Goal: Task Accomplishment & Management: Manage account settings

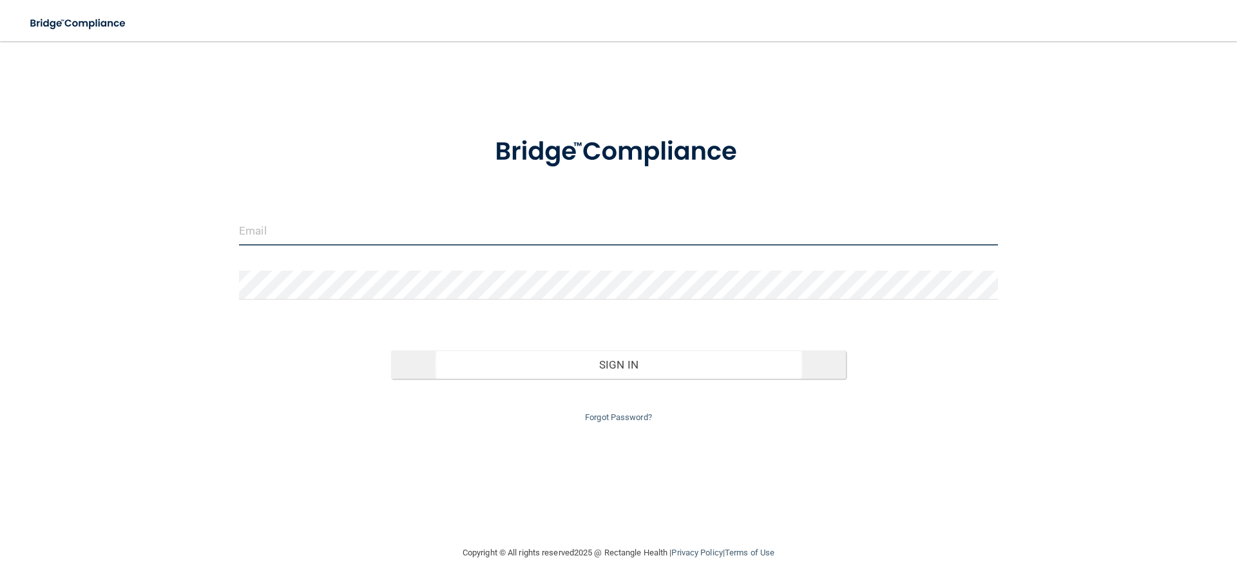
type input "[EMAIL_ADDRESS][DOMAIN_NAME]"
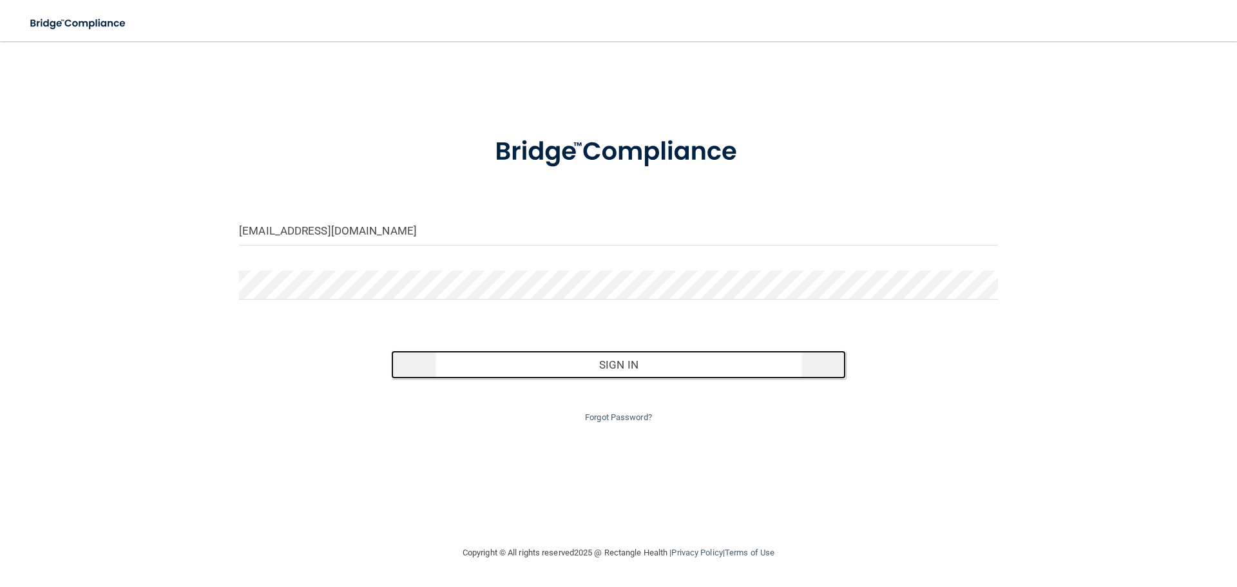
click at [778, 374] on button "Sign In" at bounding box center [618, 364] width 455 height 28
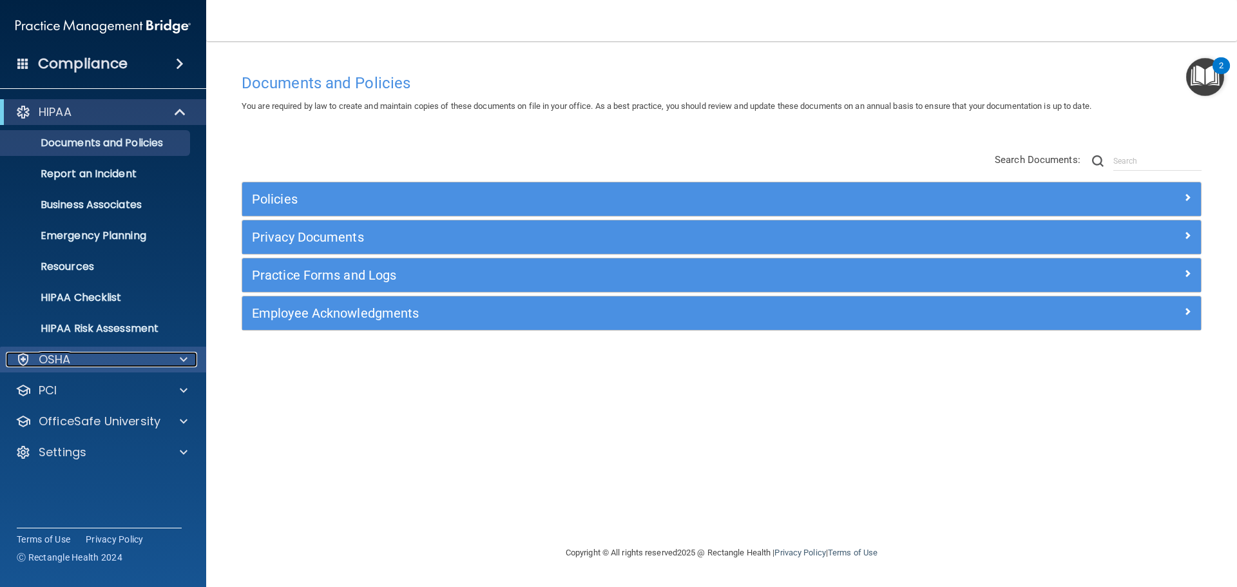
click at [77, 357] on div "OSHA" at bounding box center [86, 359] width 160 height 15
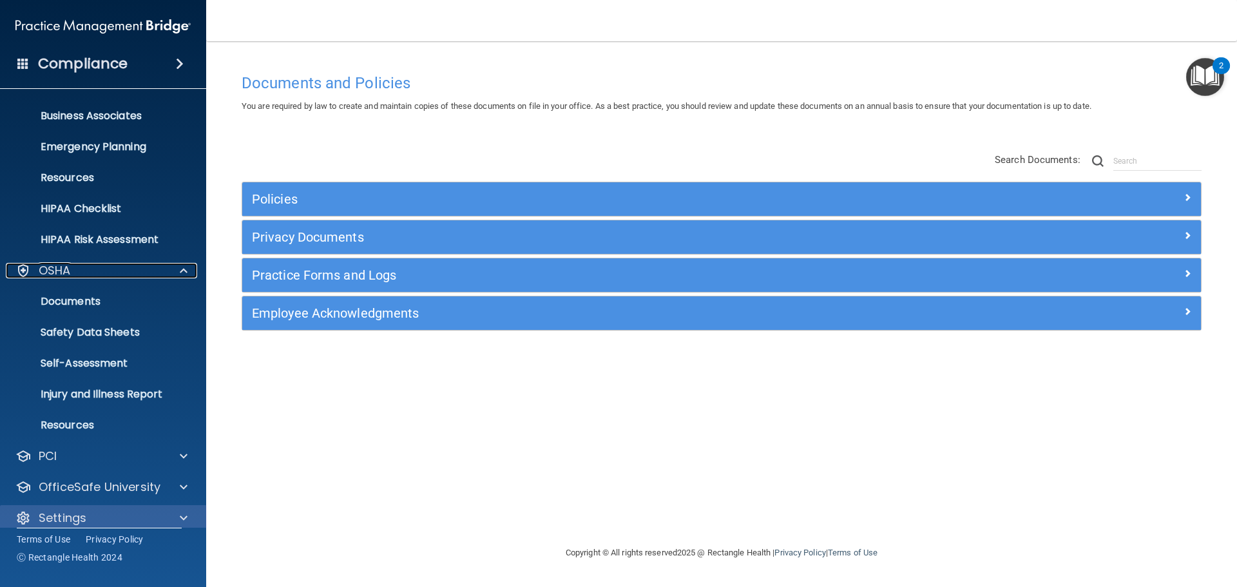
scroll to position [102, 0]
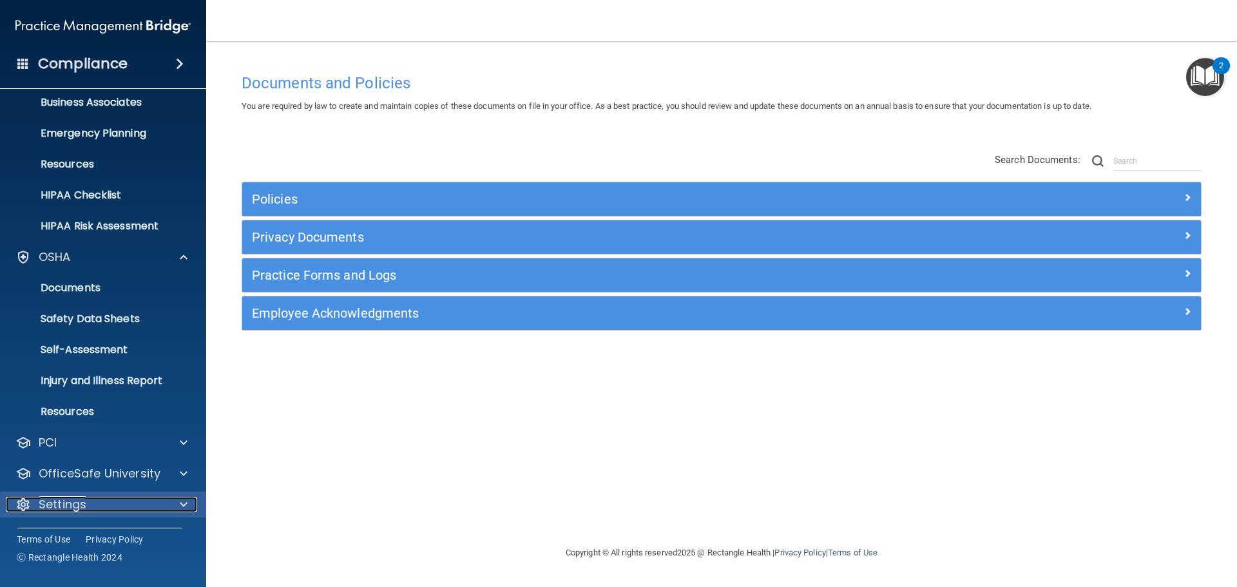
click at [148, 507] on div "Settings" at bounding box center [86, 504] width 160 height 15
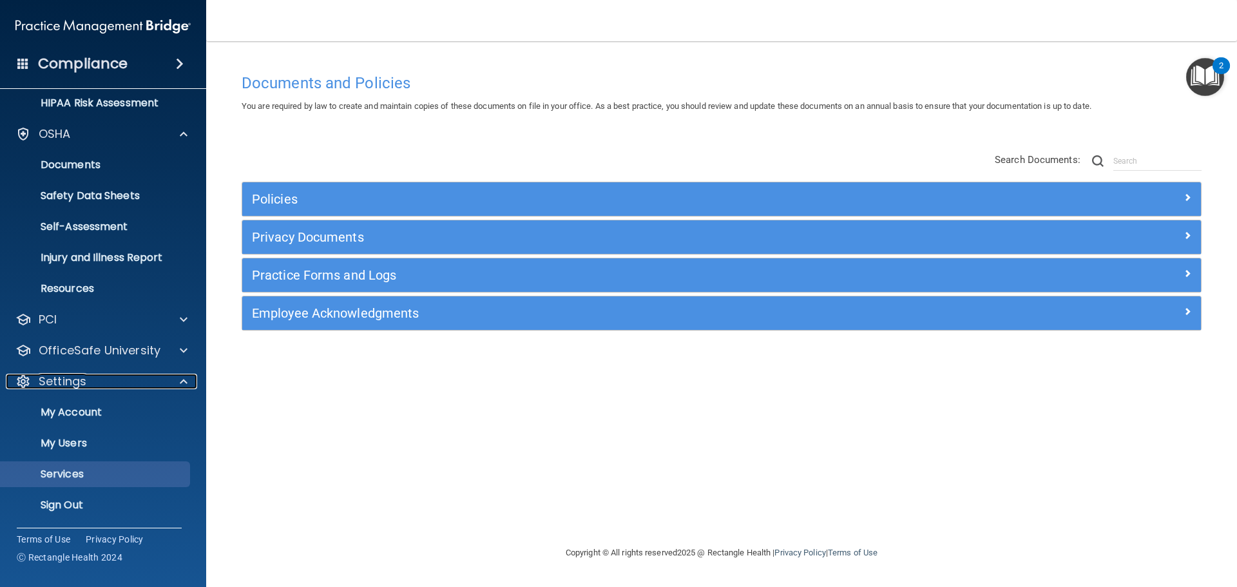
scroll to position [226, 0]
click at [104, 415] on p "My Account" at bounding box center [96, 411] width 176 height 13
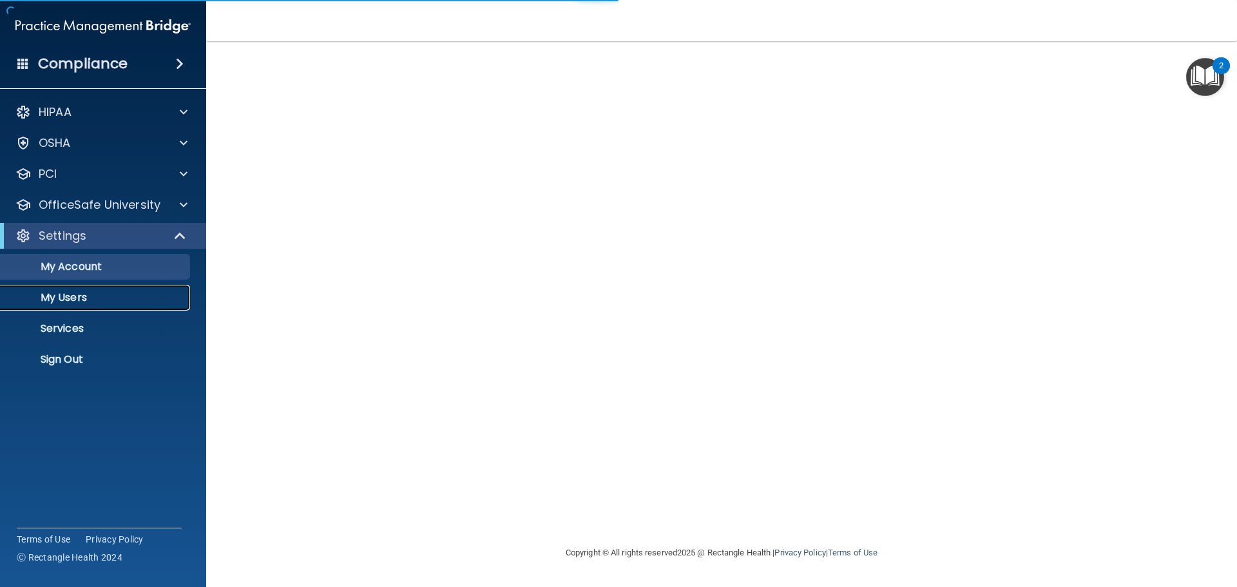
click at [150, 294] on p "My Users" at bounding box center [96, 297] width 176 height 13
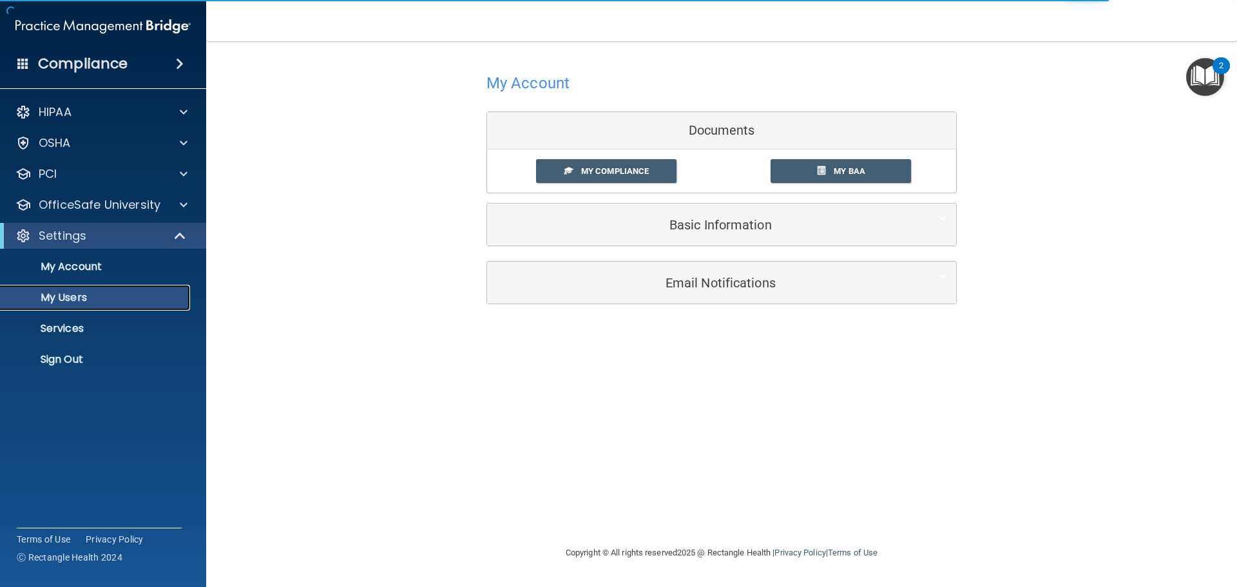
select select "20"
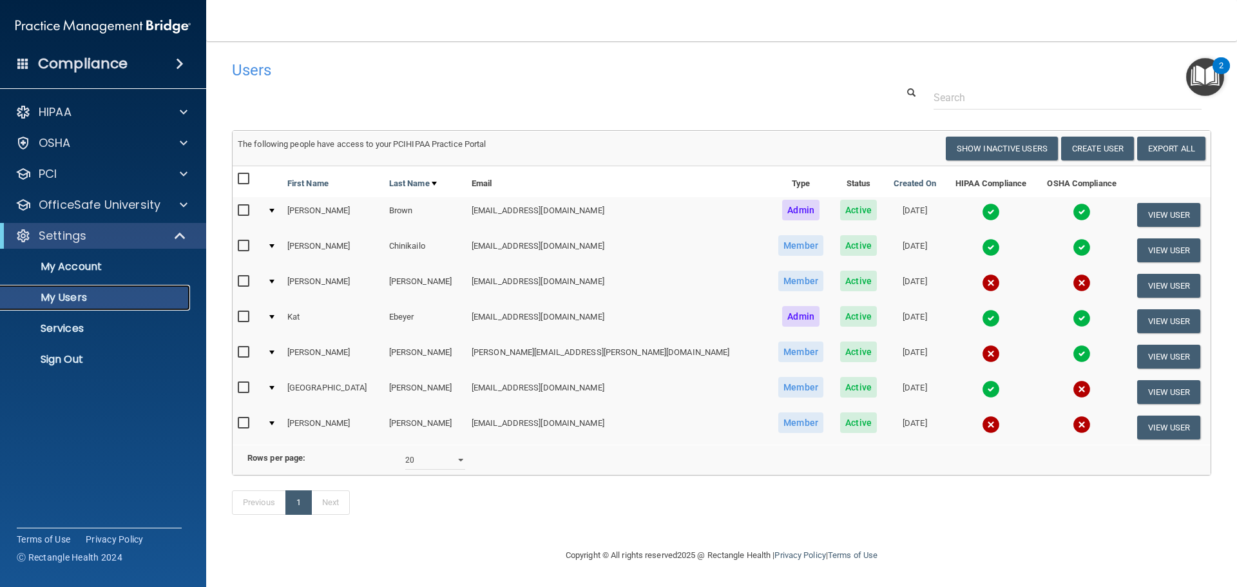
scroll to position [19, 0]
click at [280, 339] on td at bounding box center [272, 356] width 20 height 35
click at [1149, 345] on button "View User" at bounding box center [1169, 357] width 64 height 24
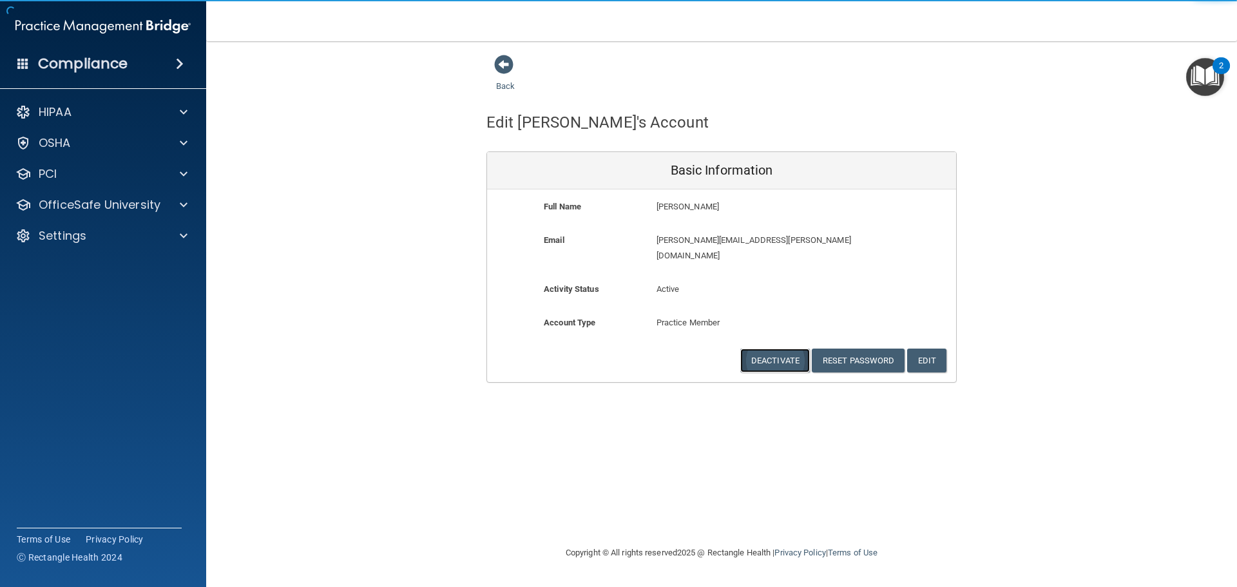
click at [796, 348] on button "Deactivate" at bounding box center [775, 360] width 70 height 24
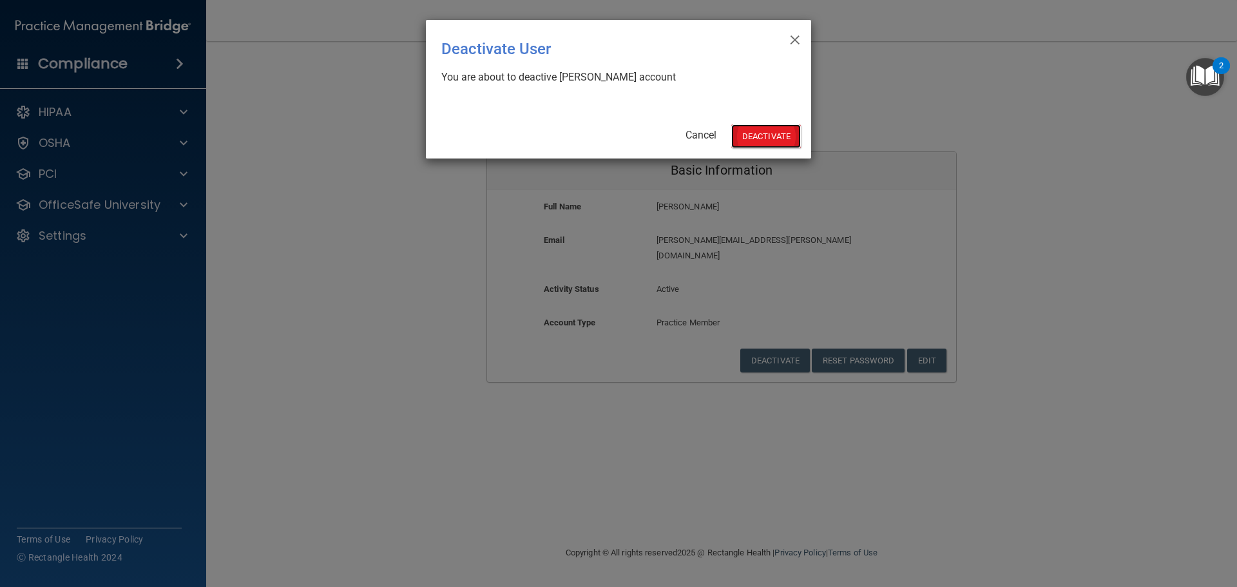
click at [781, 136] on button "Deactivate" at bounding box center [766, 136] width 70 height 24
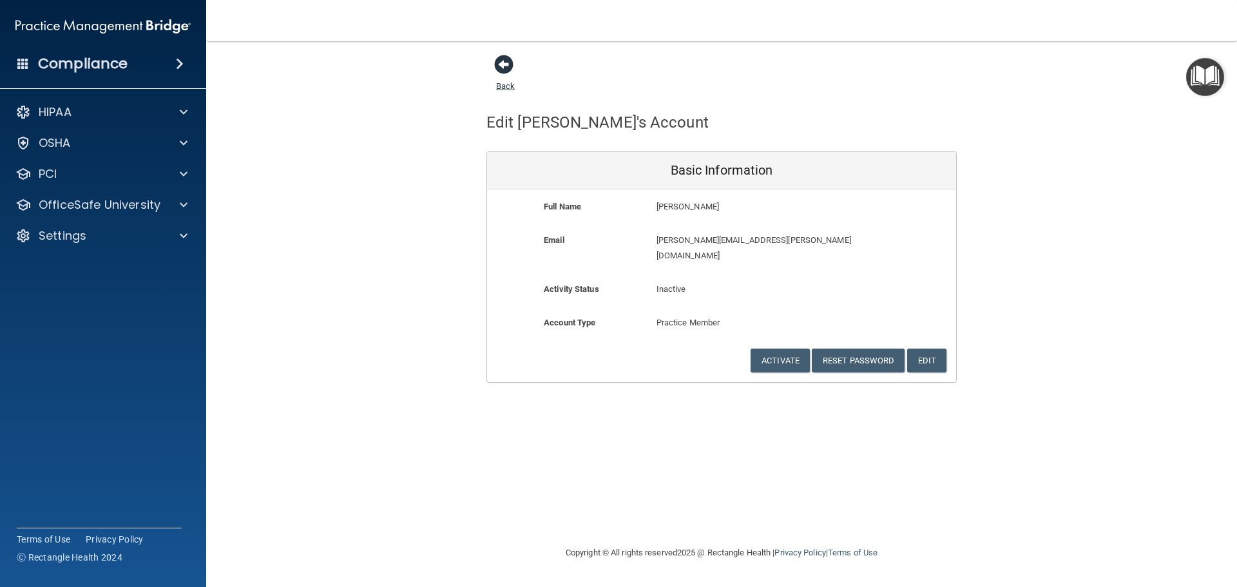
click at [504, 70] on span at bounding box center [503, 64] width 19 height 19
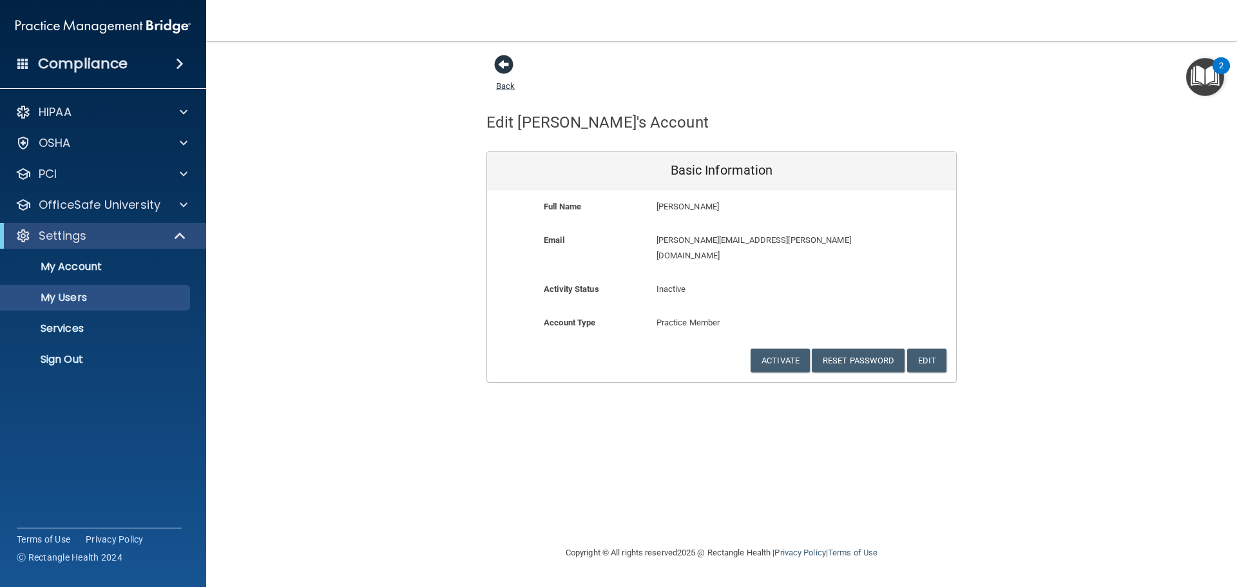
select select "20"
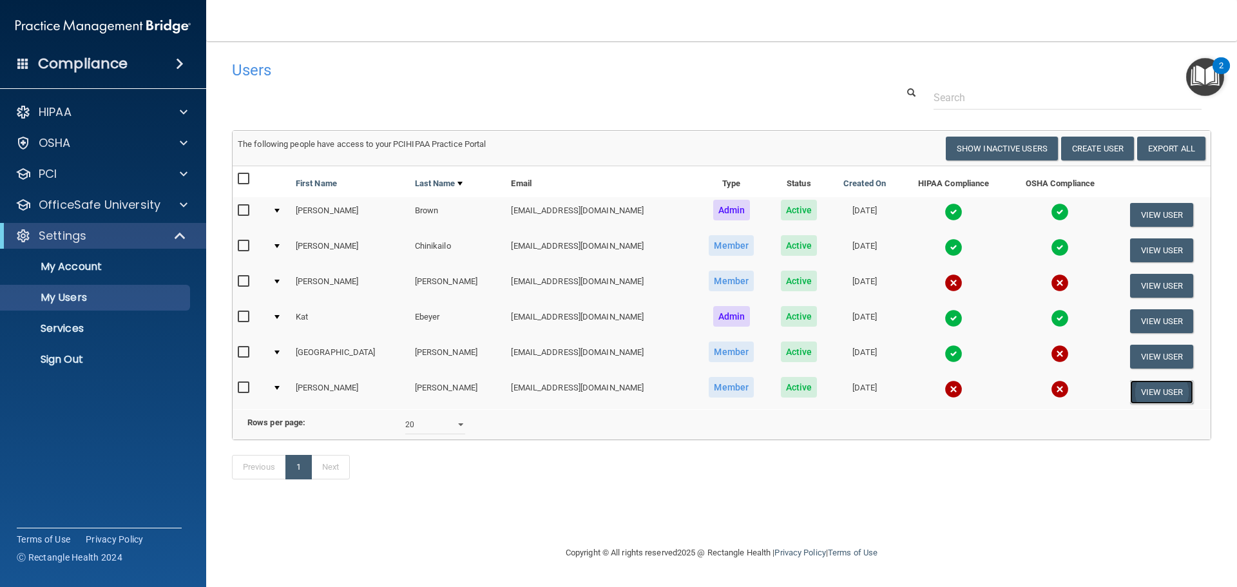
click at [1164, 387] on button "View User" at bounding box center [1162, 392] width 64 height 24
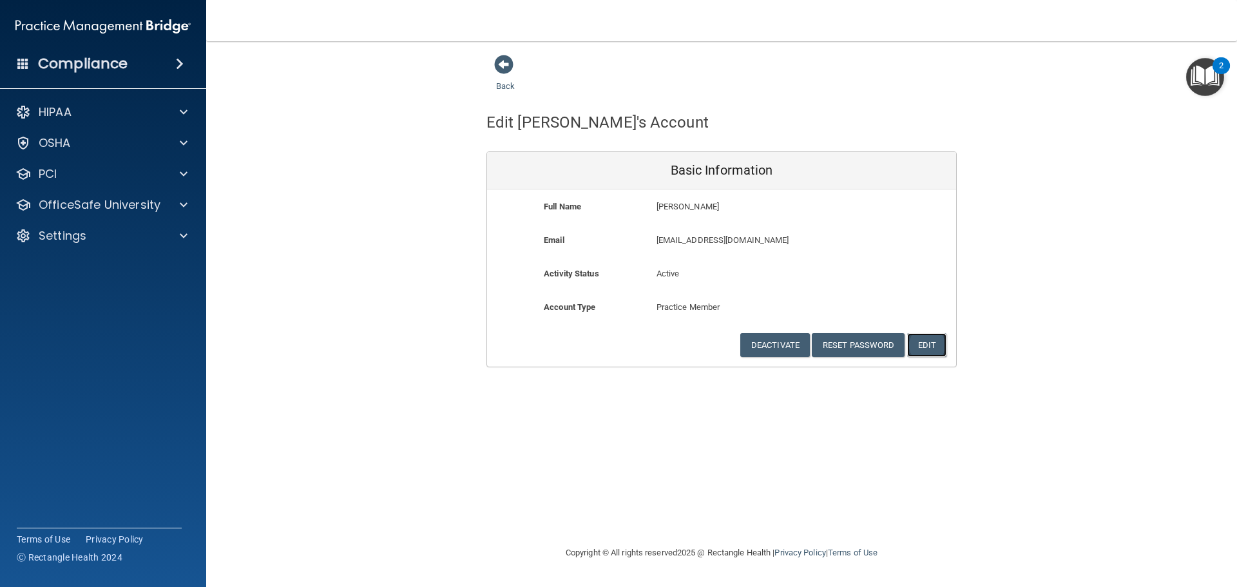
click at [935, 347] on button "Edit" at bounding box center [926, 345] width 39 height 24
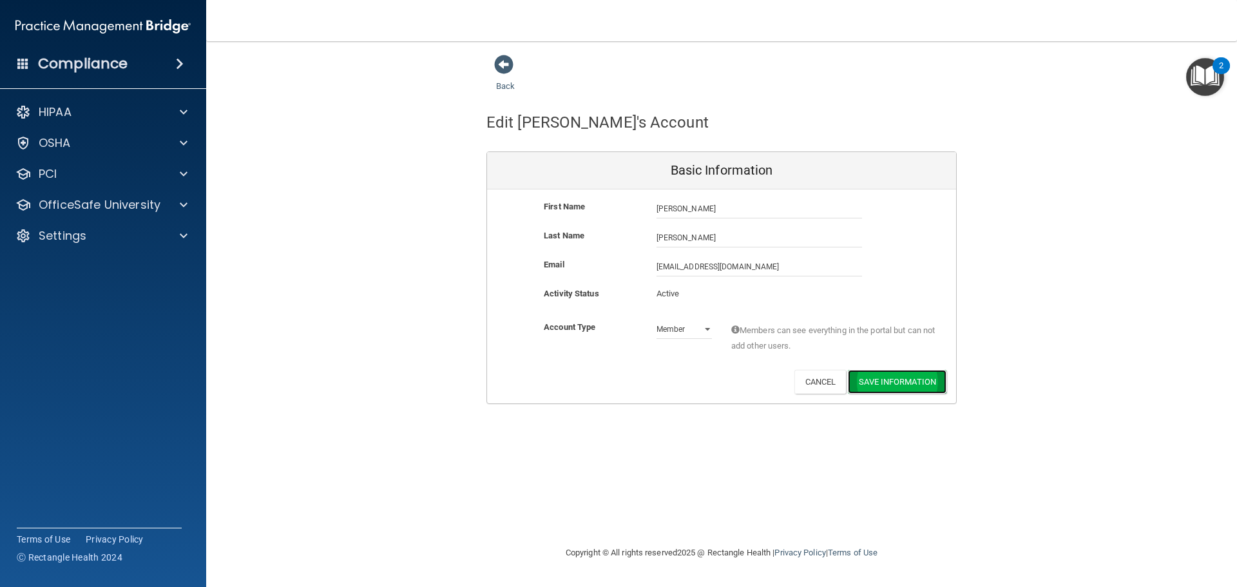
click at [891, 388] on button "Save Information" at bounding box center [897, 382] width 99 height 24
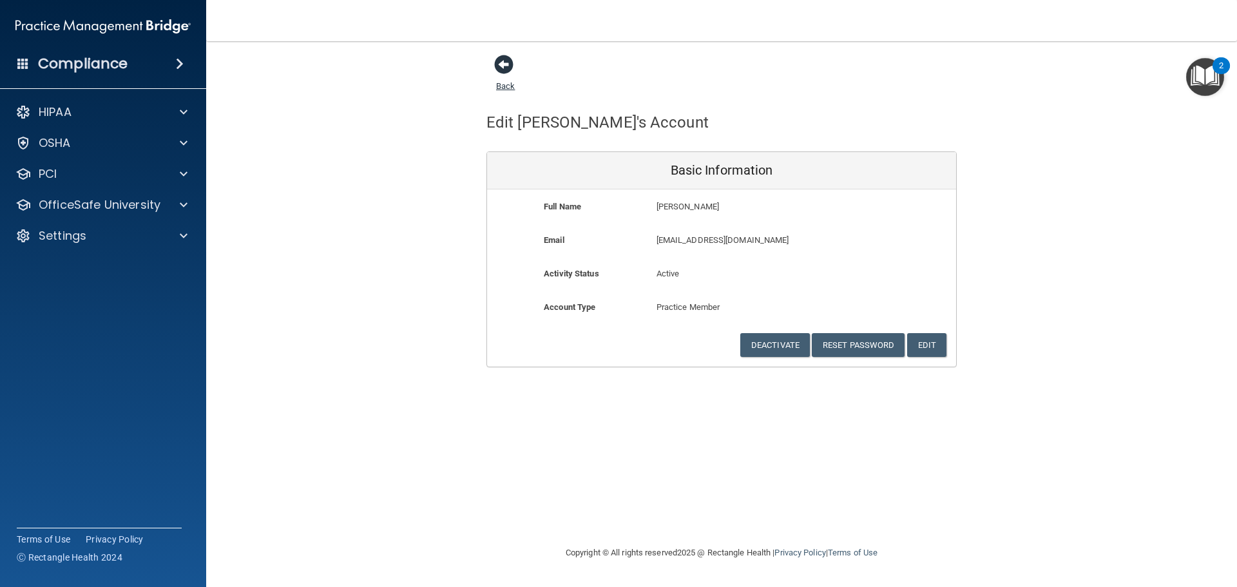
click at [508, 73] on span at bounding box center [503, 64] width 19 height 19
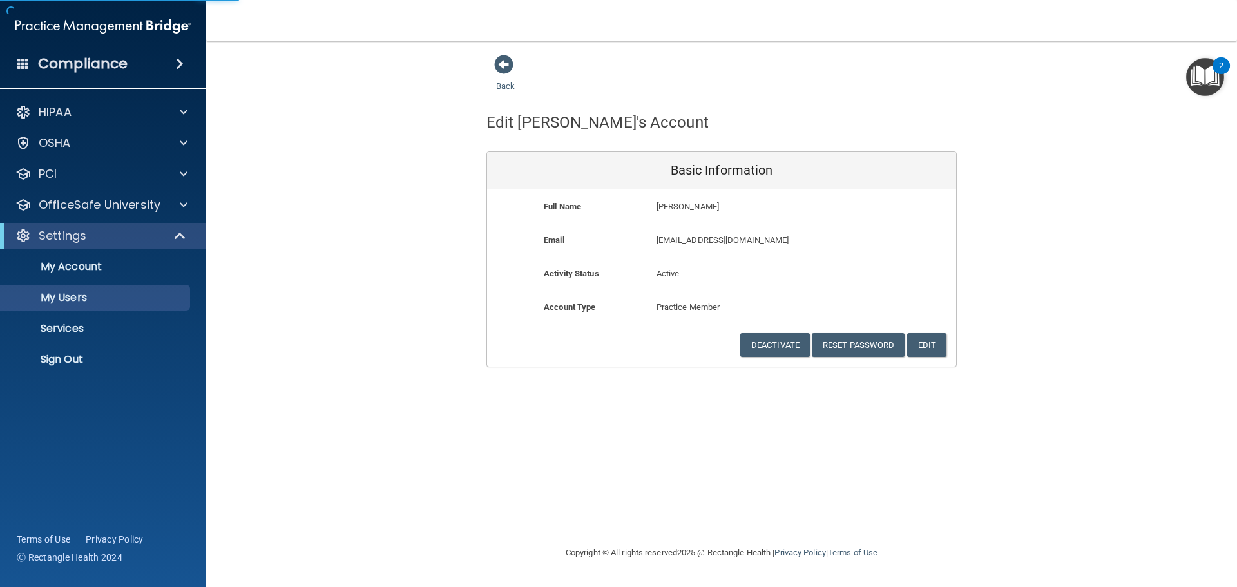
select select "20"
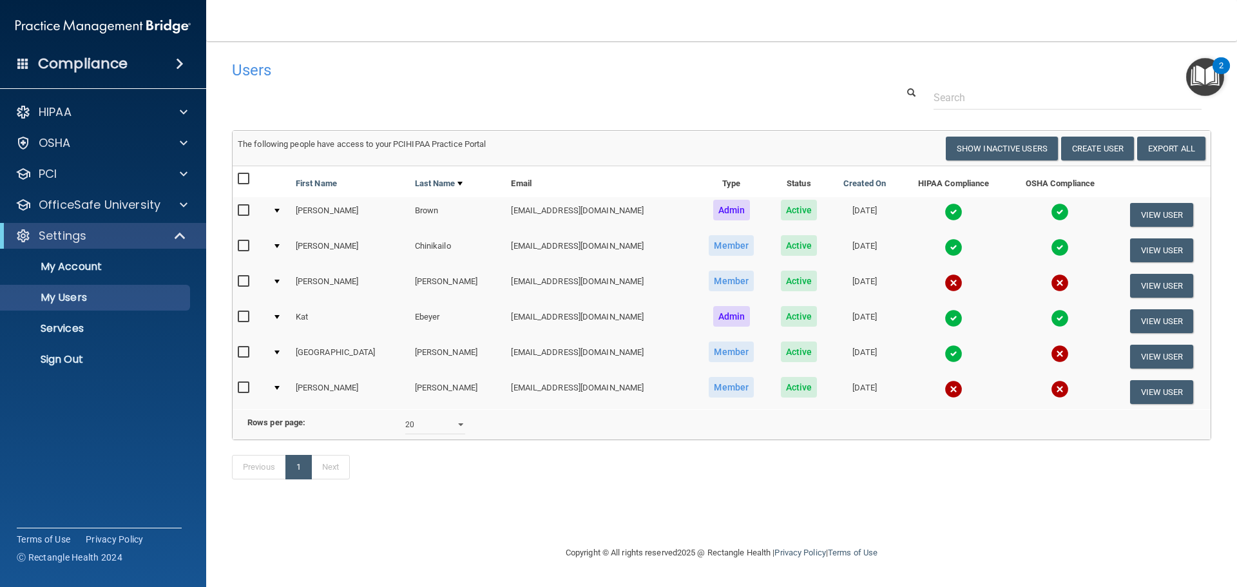
click at [252, 386] on input "checkbox" at bounding box center [245, 388] width 15 height 10
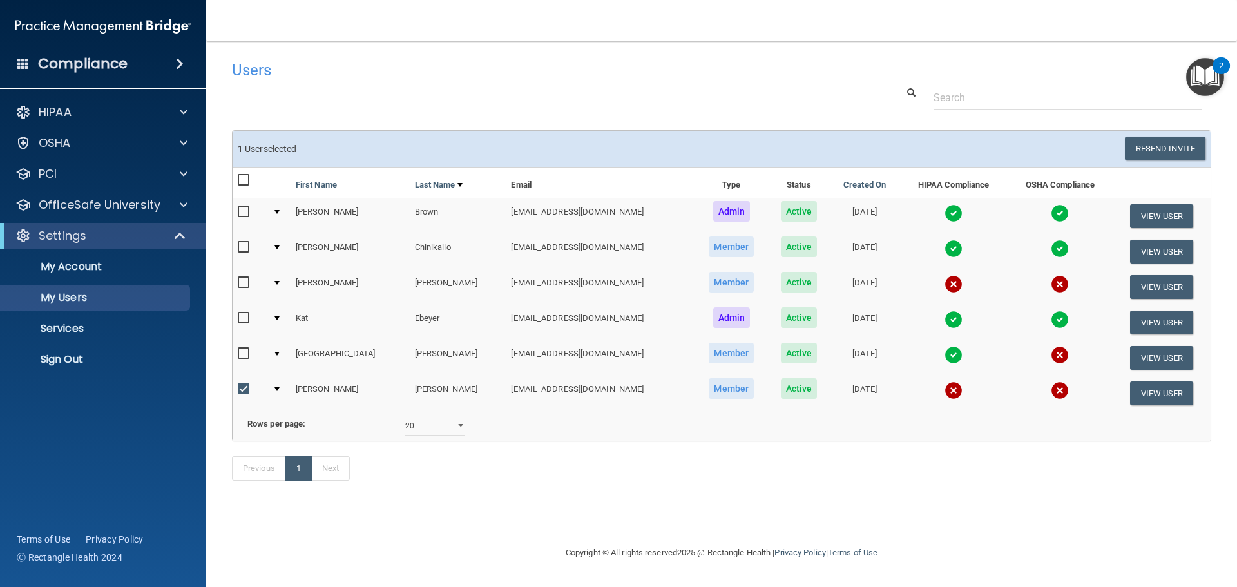
click at [282, 388] on td at bounding box center [278, 393] width 23 height 35
click at [1194, 144] on button "Resend Invite" at bounding box center [1165, 149] width 81 height 24
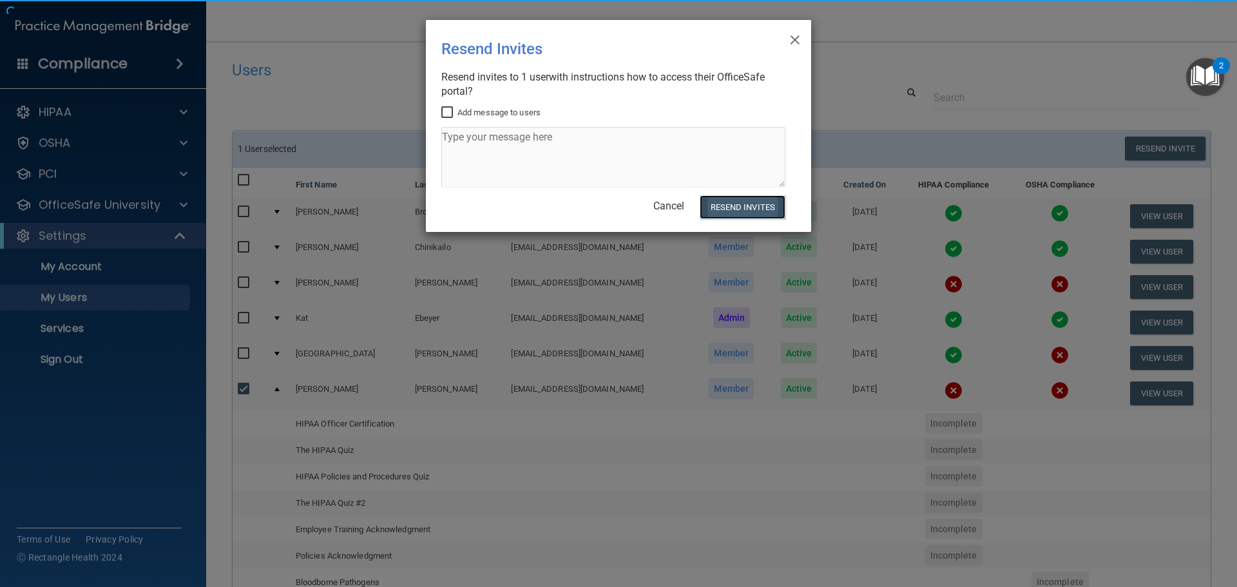
click at [735, 204] on button "Resend Invites" at bounding box center [743, 207] width 86 height 24
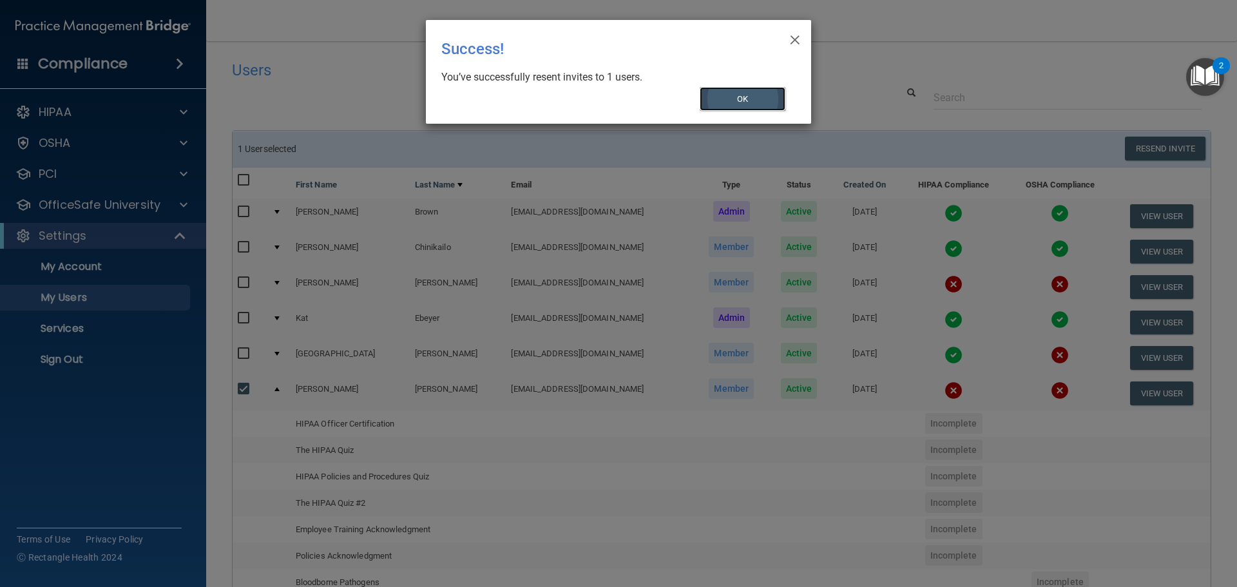
click at [726, 95] on button "OK" at bounding box center [743, 99] width 86 height 24
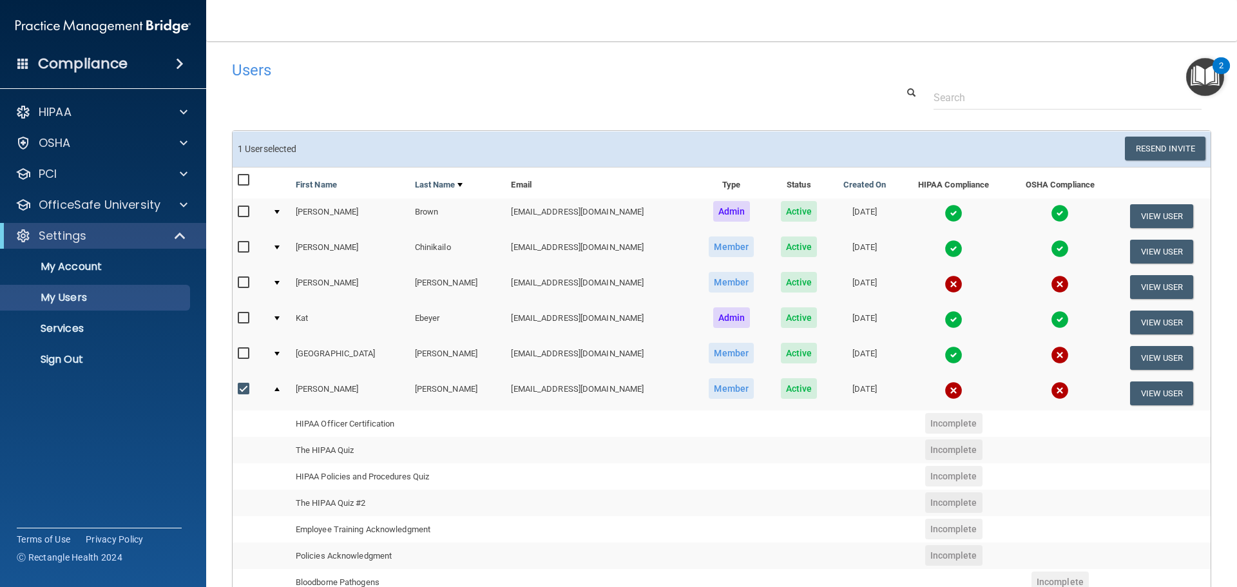
click at [239, 385] on input "checkbox" at bounding box center [245, 389] width 15 height 10
checkbox input "false"
